Goal: Information Seeking & Learning: Learn about a topic

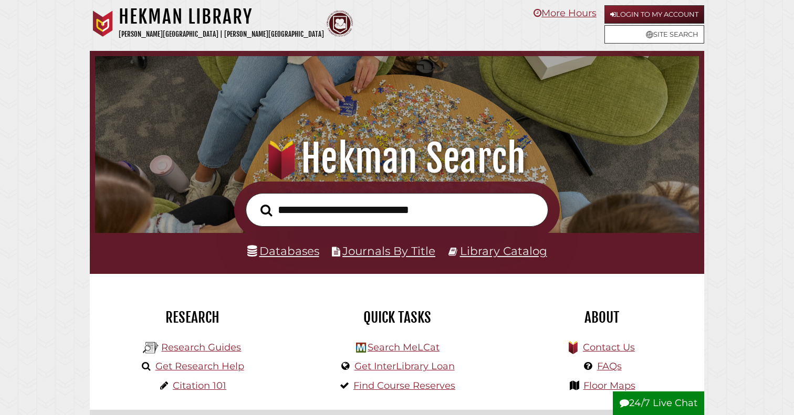
scroll to position [199, 598]
click at [665, 17] on link "Login to My Account" at bounding box center [654, 14] width 100 height 18
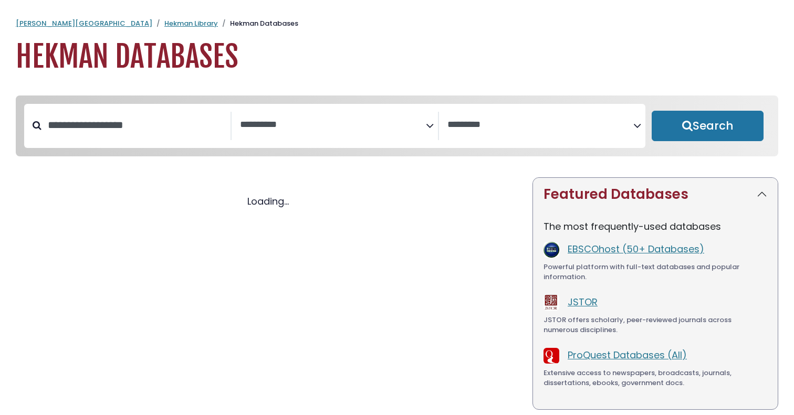
select select "Database Subject Filter"
select select "Database Vendors Filter"
select select "Database Subject Filter"
select select "Database Vendors Filter"
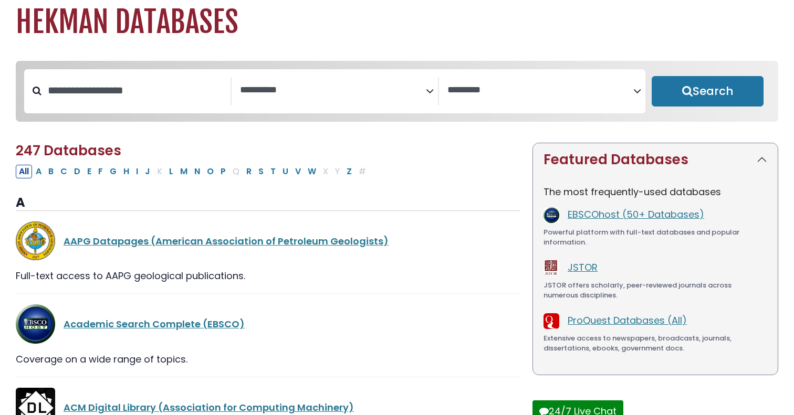
scroll to position [65, 0]
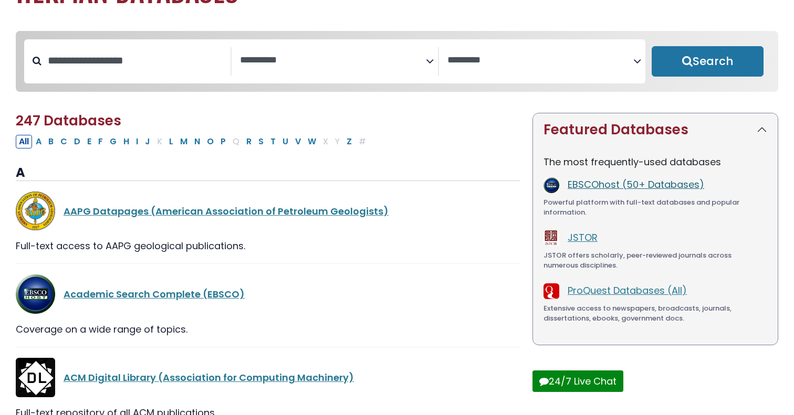
click at [569, 186] on link "EBSCOhost (50+ Databases)" at bounding box center [635, 184] width 136 height 13
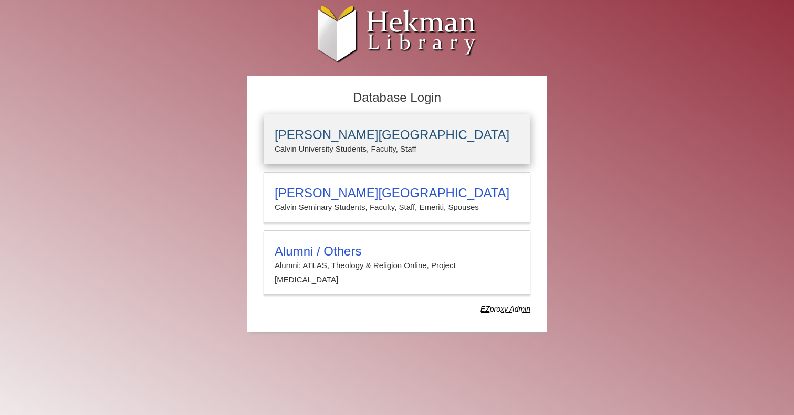
type input "**********"
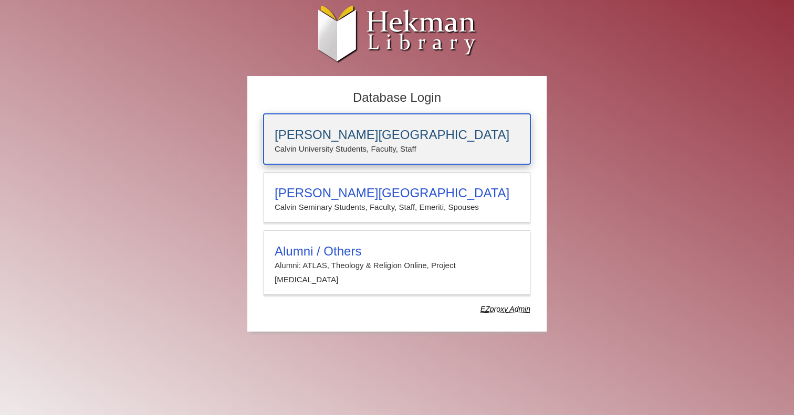
click at [465, 142] on p "Calvin University Students, Faculty, Staff" at bounding box center [397, 149] width 245 height 14
